Goal: Find specific page/section: Find specific page/section

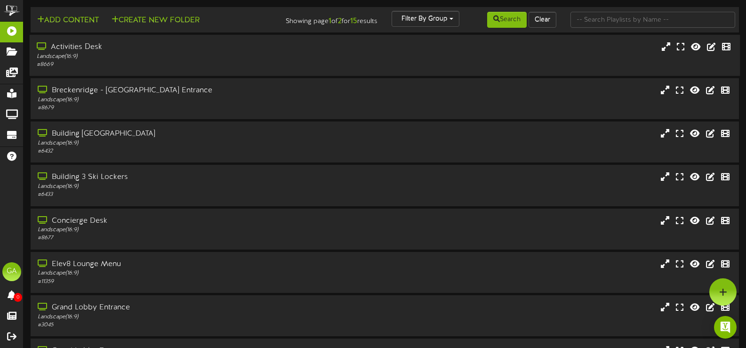
click at [221, 60] on div "Activities Desk Landscape ( 16:9 ) # 8669" at bounding box center [178, 55] width 296 height 27
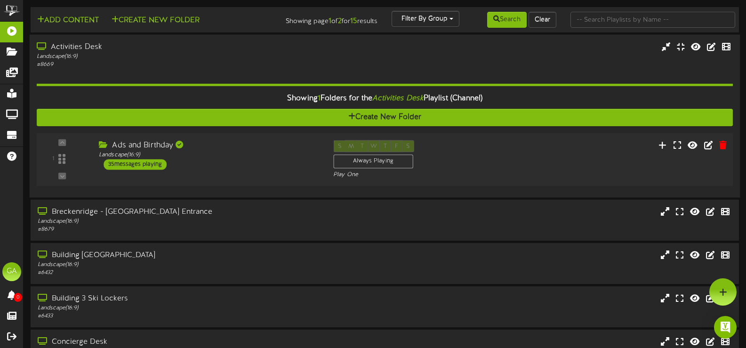
click at [197, 167] on div "Ads and Birthday Landscape ( 16:9 ) 35 messages playing" at bounding box center [209, 155] width 234 height 30
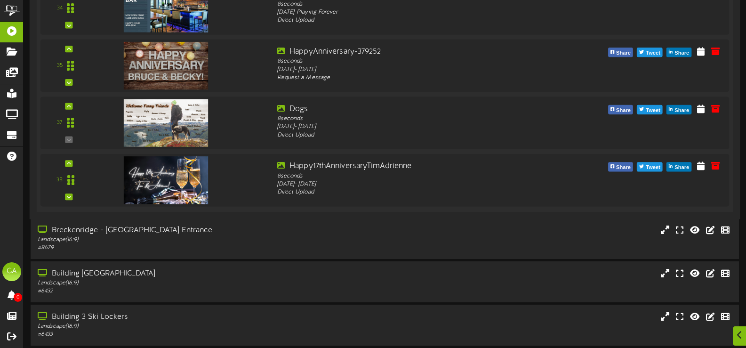
scroll to position [2166, 0]
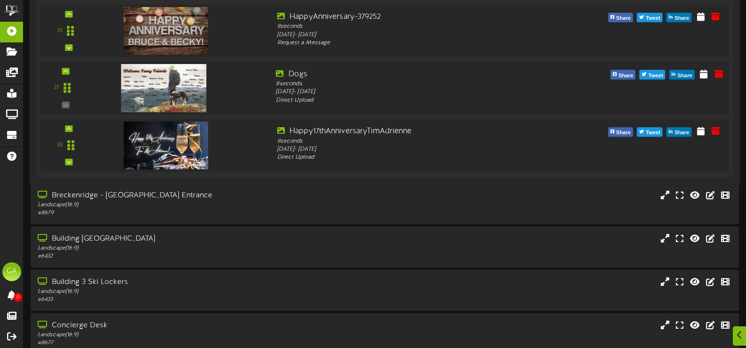
click at [175, 90] on img at bounding box center [164, 88] width 86 height 48
